Goal: Check status: Verify the current state of an ongoing process or item

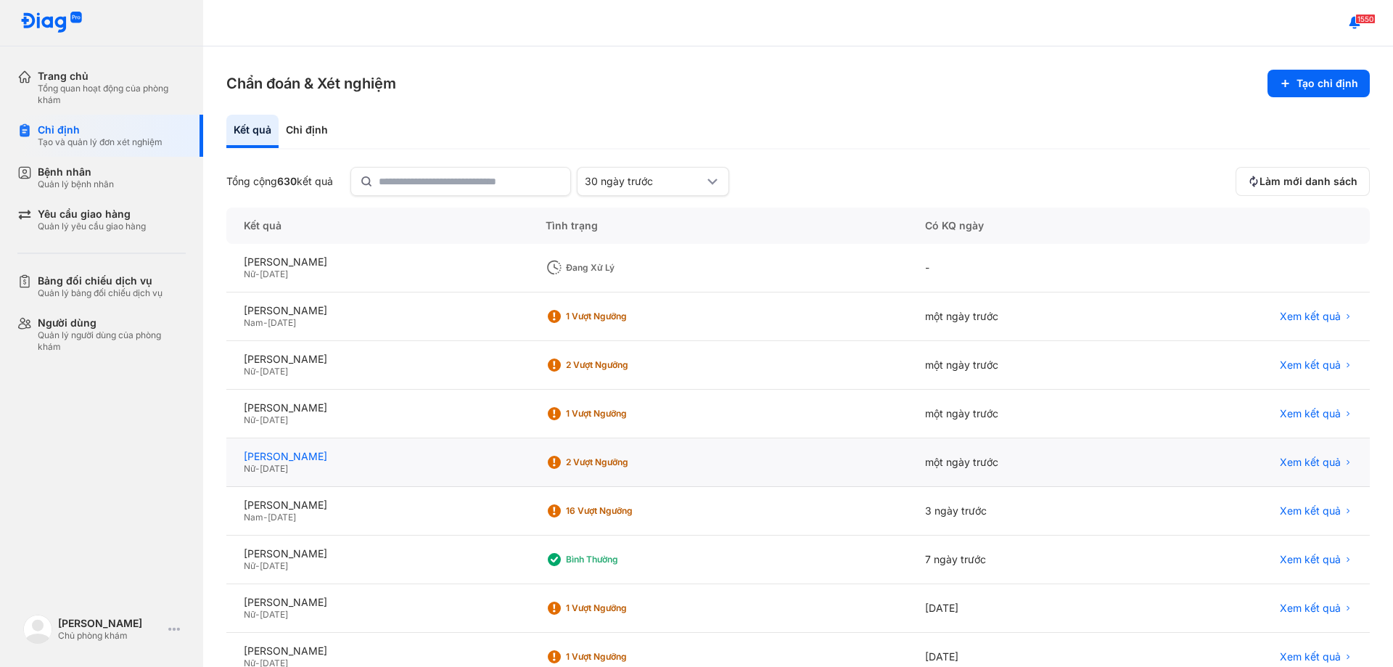
click at [313, 451] on div "[PERSON_NAME]" at bounding box center [377, 456] width 267 height 13
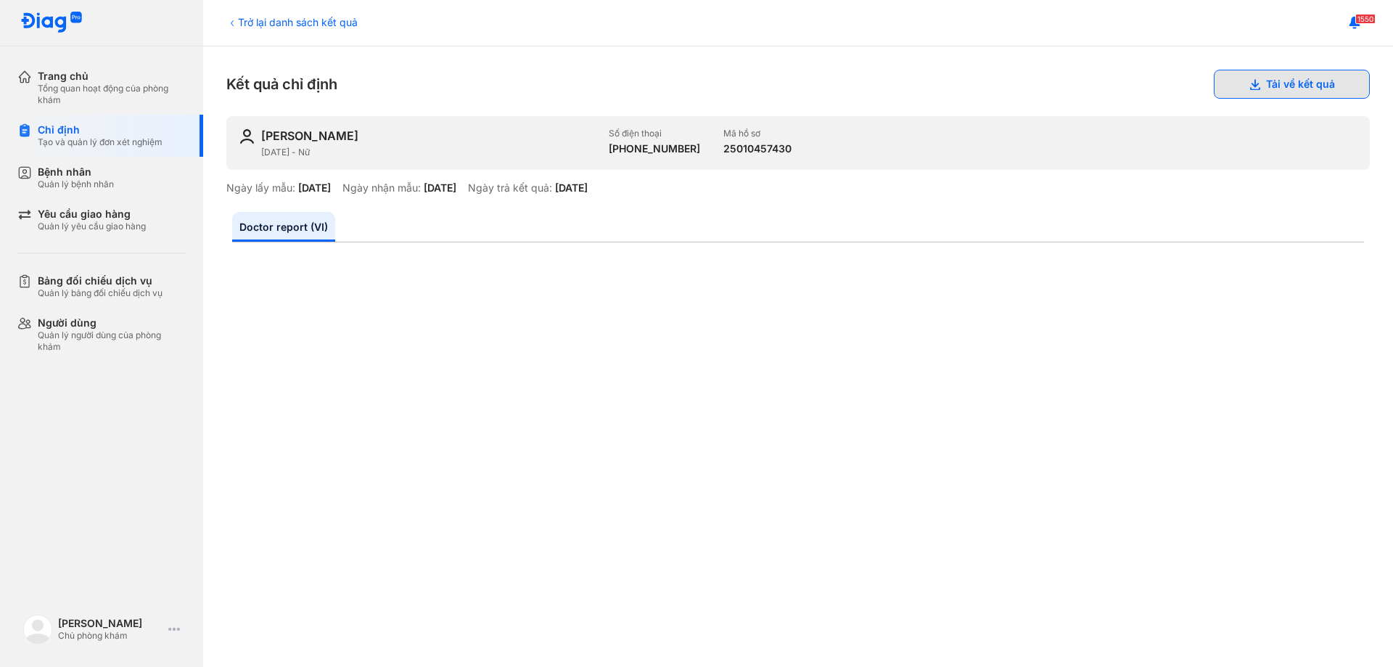
click at [1268, 76] on button "Tải về kết quả" at bounding box center [1292, 84] width 156 height 29
